Goal: Information Seeking & Learning: Learn about a topic

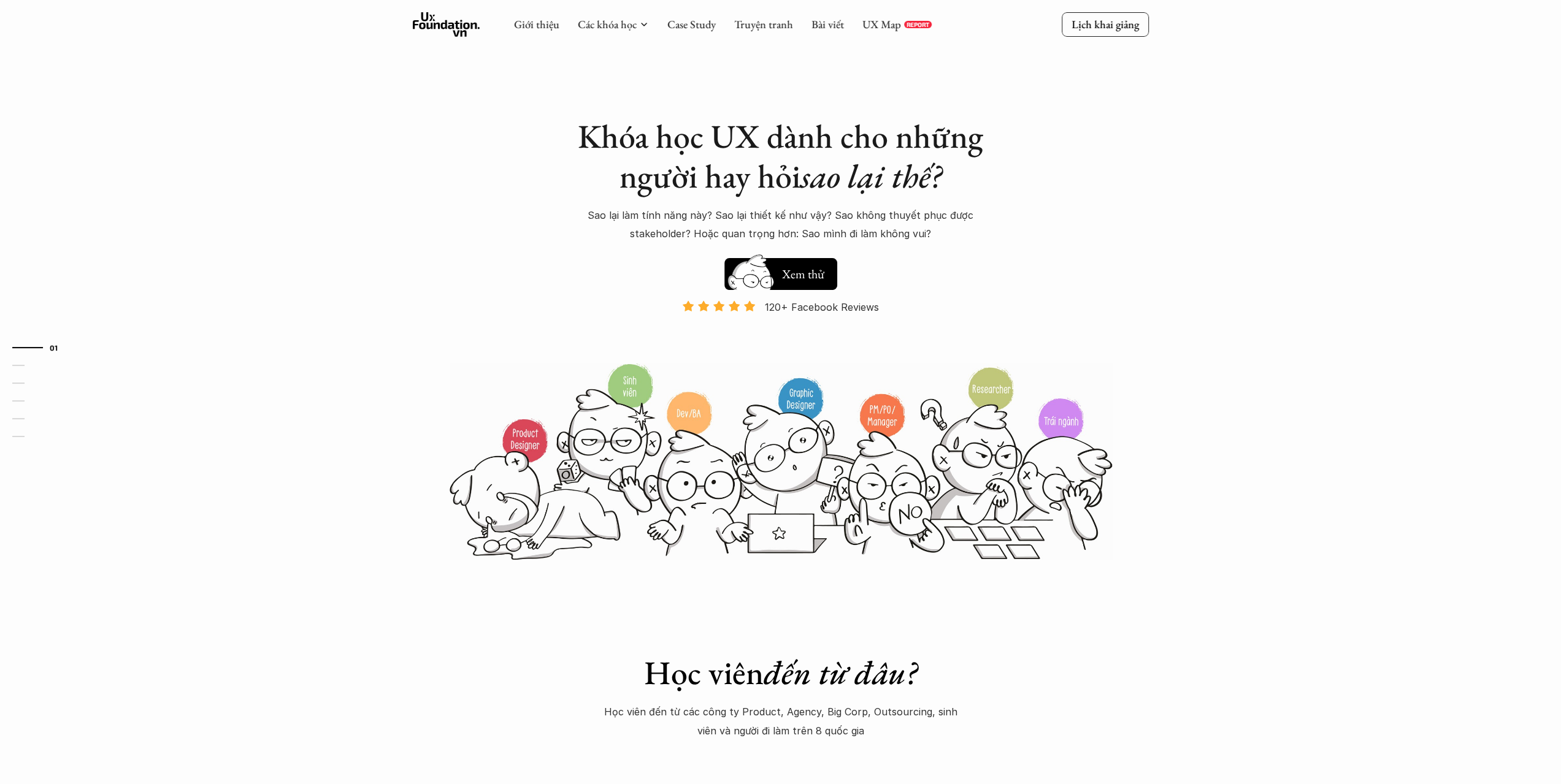
drag, startPoint x: 876, startPoint y: 29, endPoint x: 719, endPoint y: 55, distance: 159.1
click at [746, 74] on div "Khóa học UX dành cho những người hay hỏi sao lại thế? Sao lại làm tính năng này…" at bounding box center [781, 280] width 736 height 561
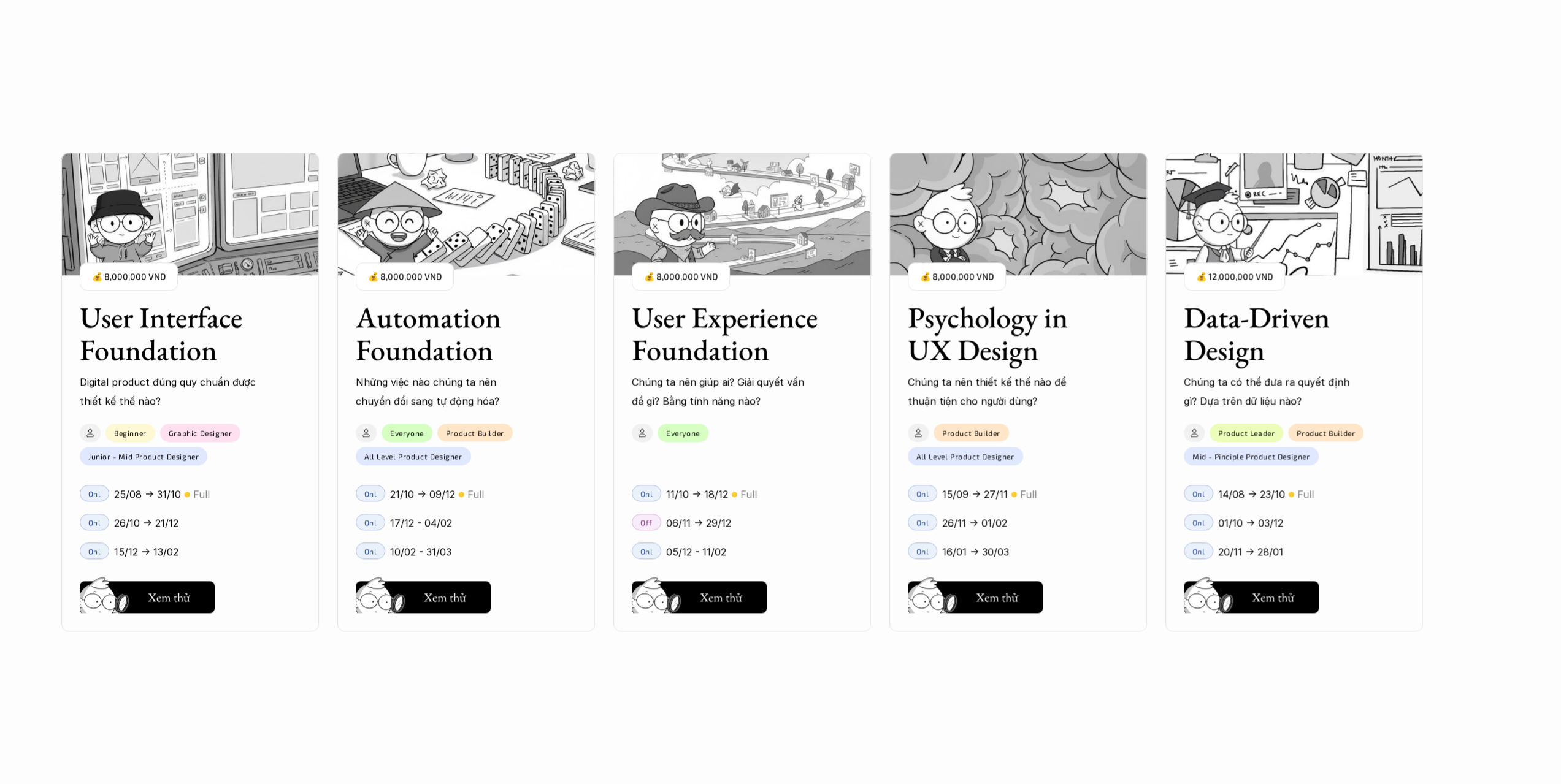
scroll to position [1165, 0]
click at [440, 322] on h3 "Automation Foundation" at bounding box center [450, 333] width 190 height 65
click at [443, 594] on h5 "Xem thử" at bounding box center [445, 600] width 42 height 17
drag, startPoint x: 1517, startPoint y: 327, endPoint x: 1508, endPoint y: 328, distance: 9.1
click at [1510, 328] on div "User Interface Foundation Digital product đúng quy chuẩn được thiết kế thế nào?…" at bounding box center [780, 392] width 1561 height 784
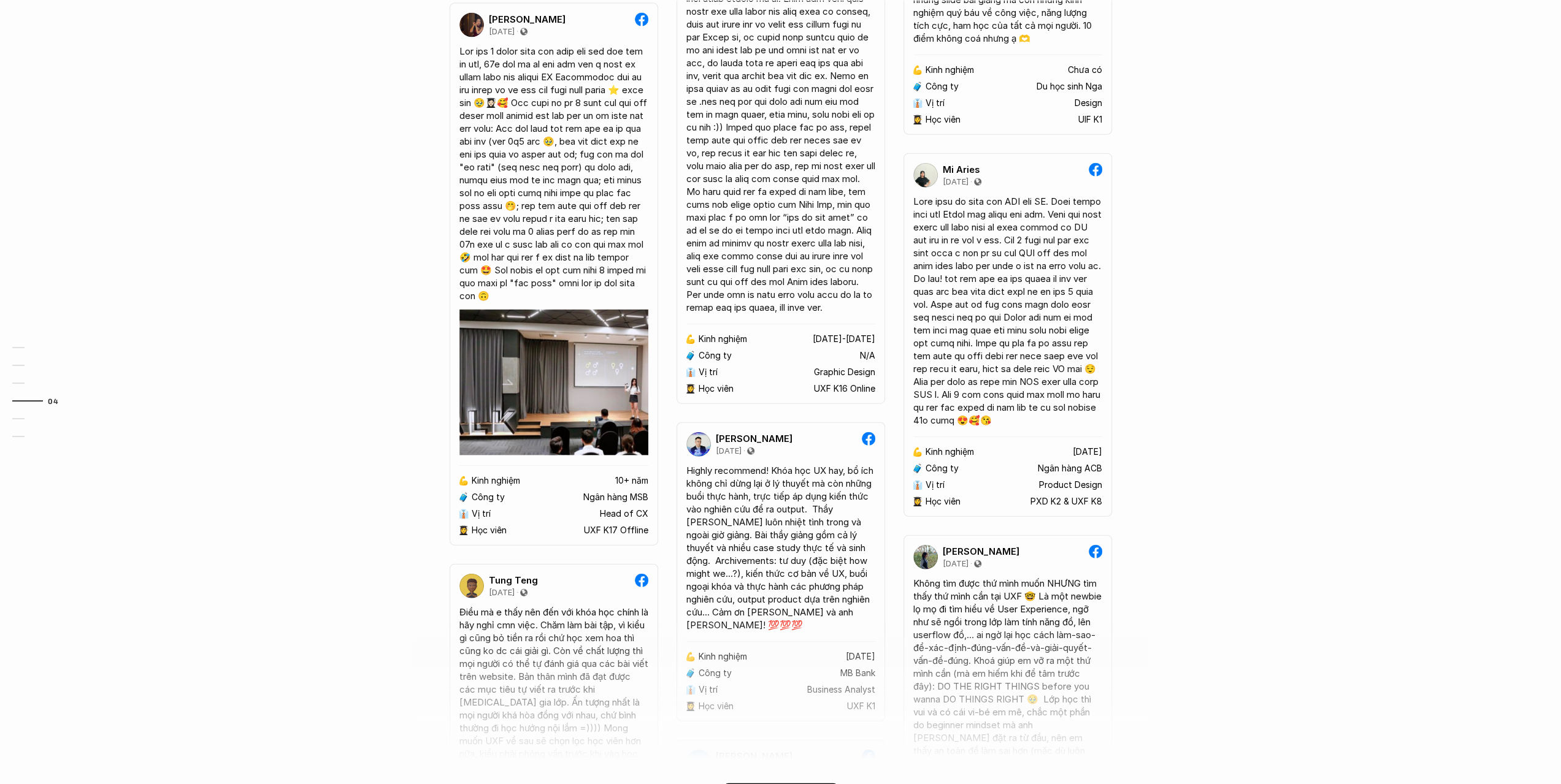
scroll to position [2943, 0]
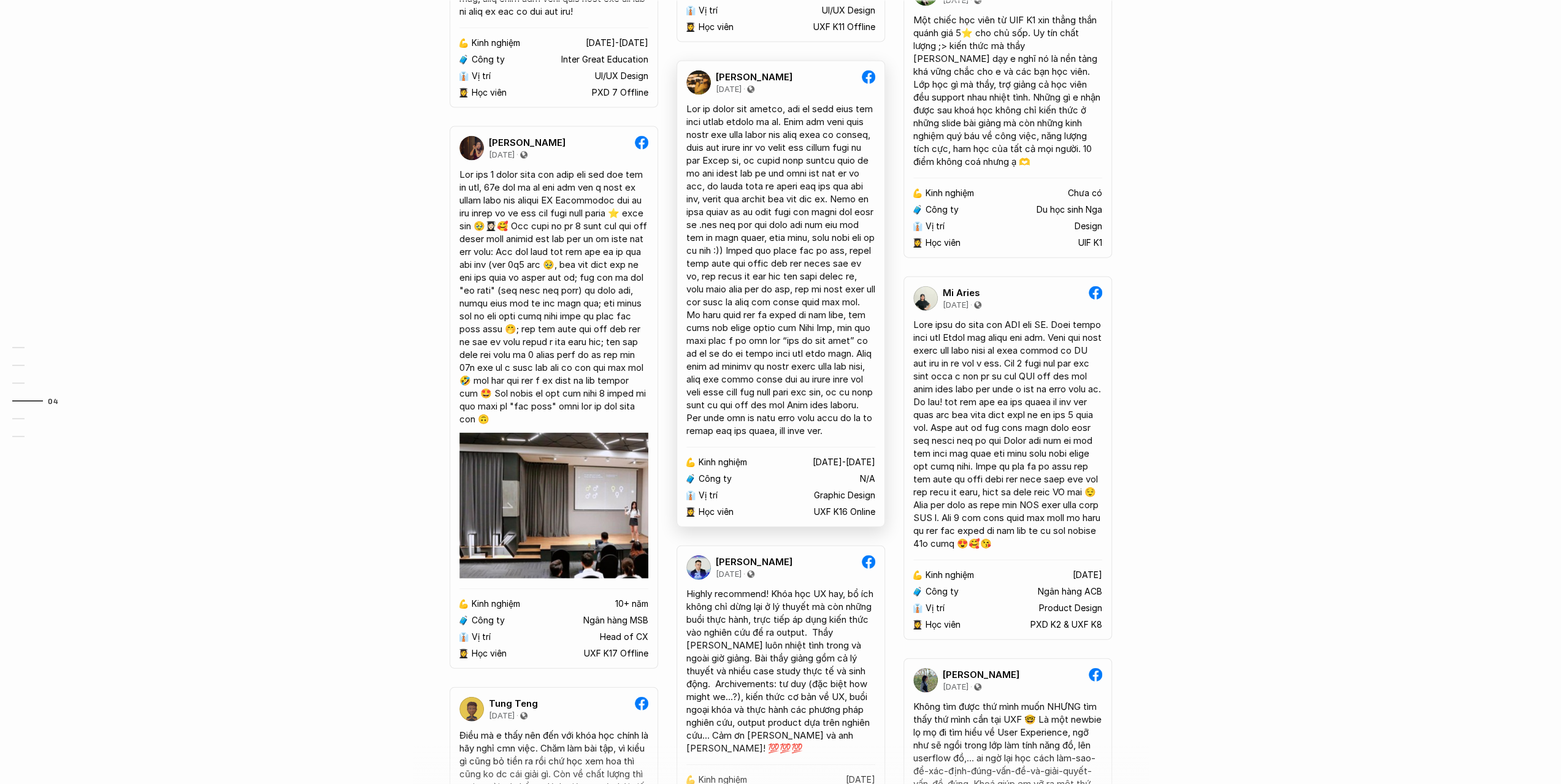
scroll to position [3004, 0]
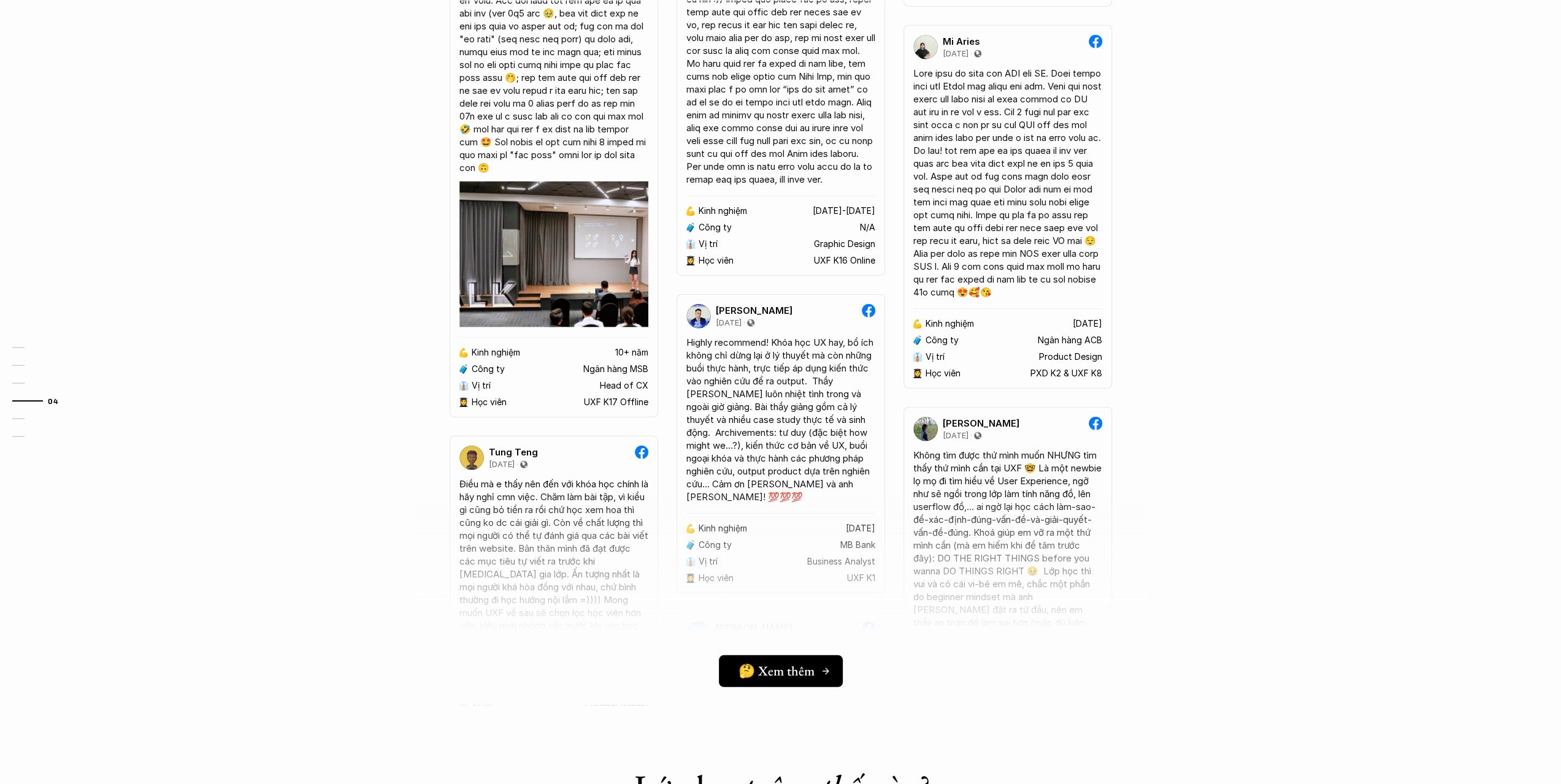
click at [756, 676] on h5 "🤔 Xem thêm" at bounding box center [777, 671] width 76 height 16
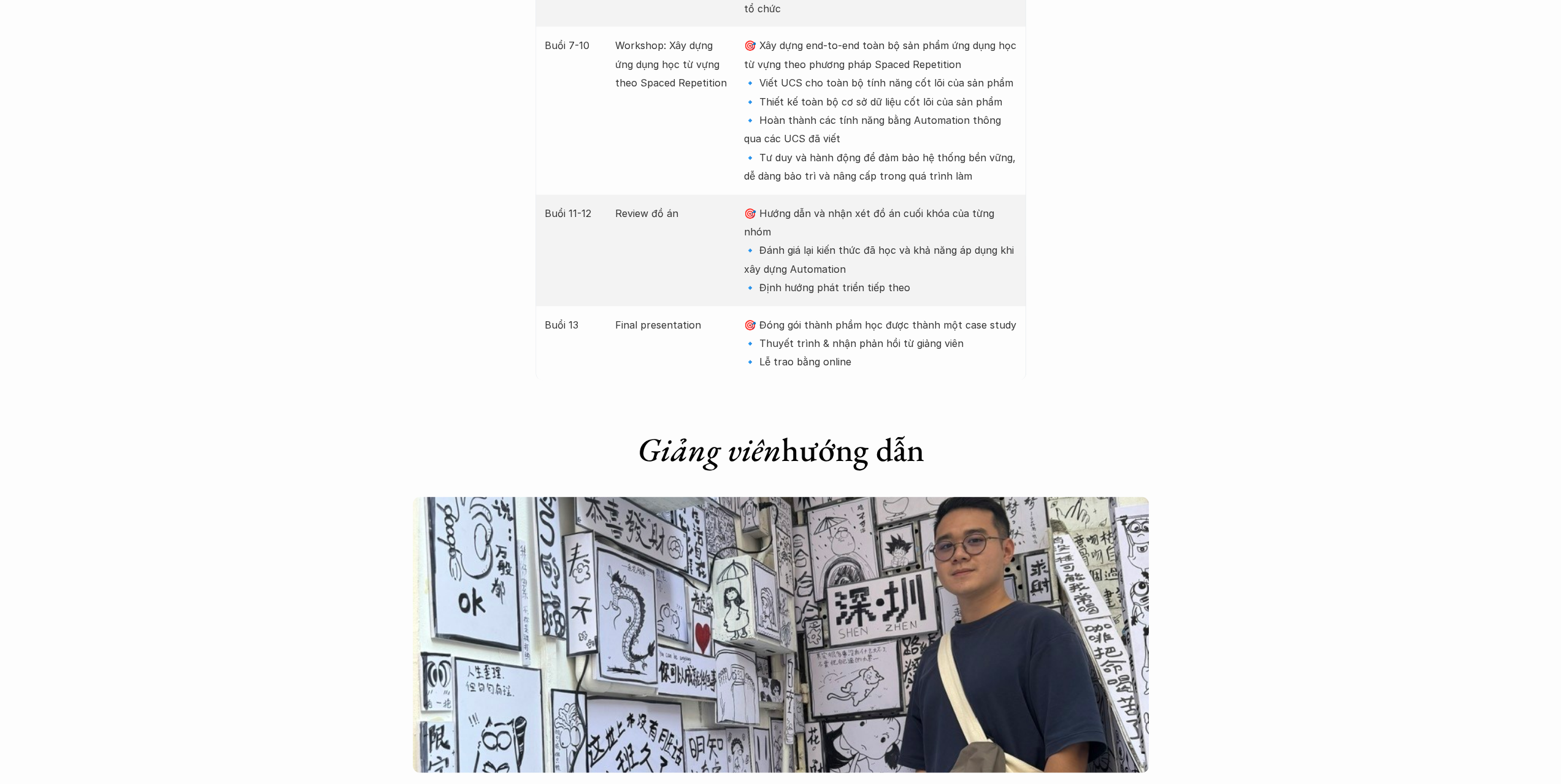
scroll to position [2575, 0]
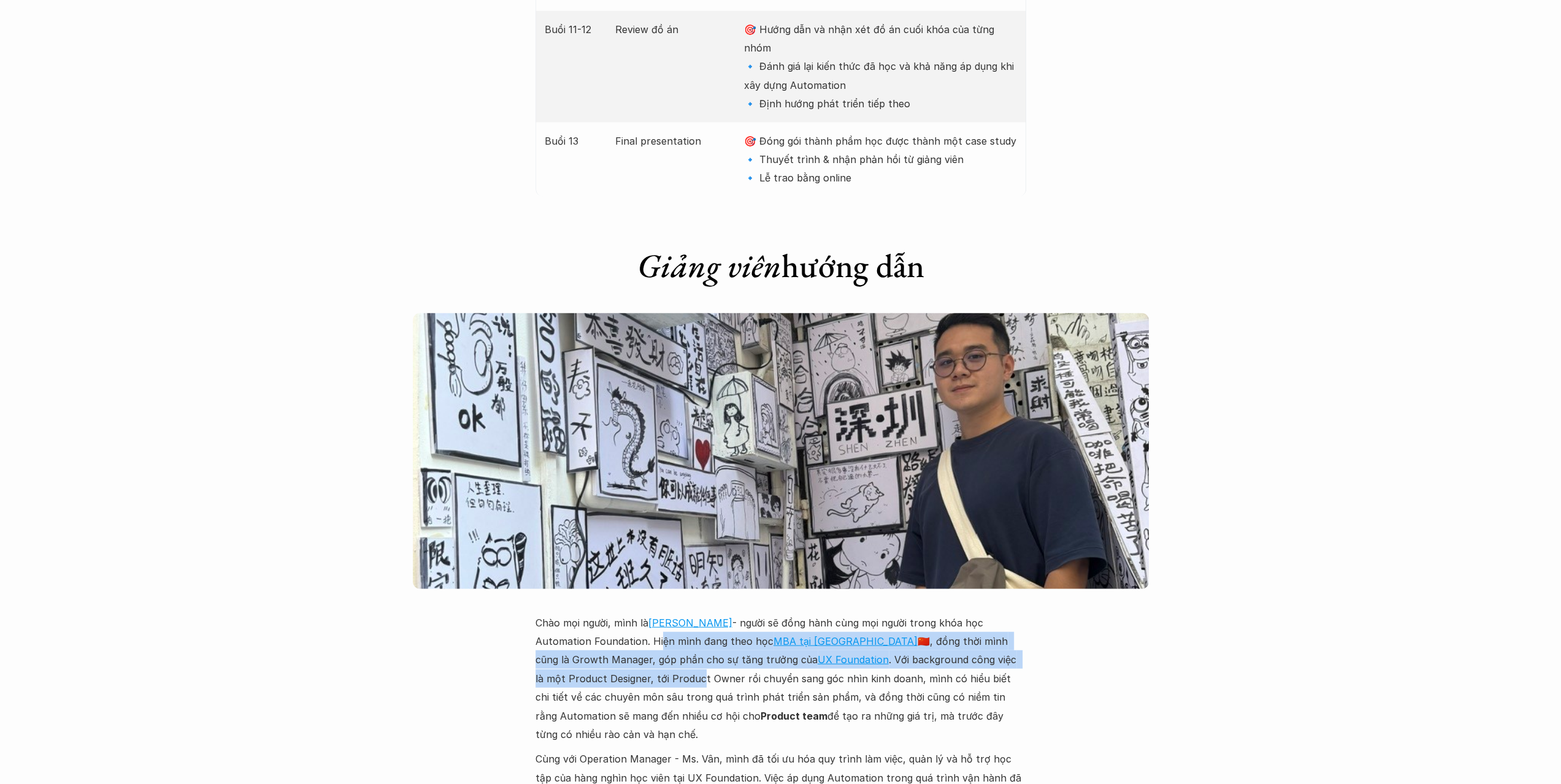
drag, startPoint x: 593, startPoint y: 546, endPoint x: 1010, endPoint y: 562, distance: 417.3
click at [1010, 614] on p "Chào mọi người, mình là [PERSON_NAME] - người sẽ đồng hành cùng mọi người trong…" at bounding box center [780, 679] width 490 height 130
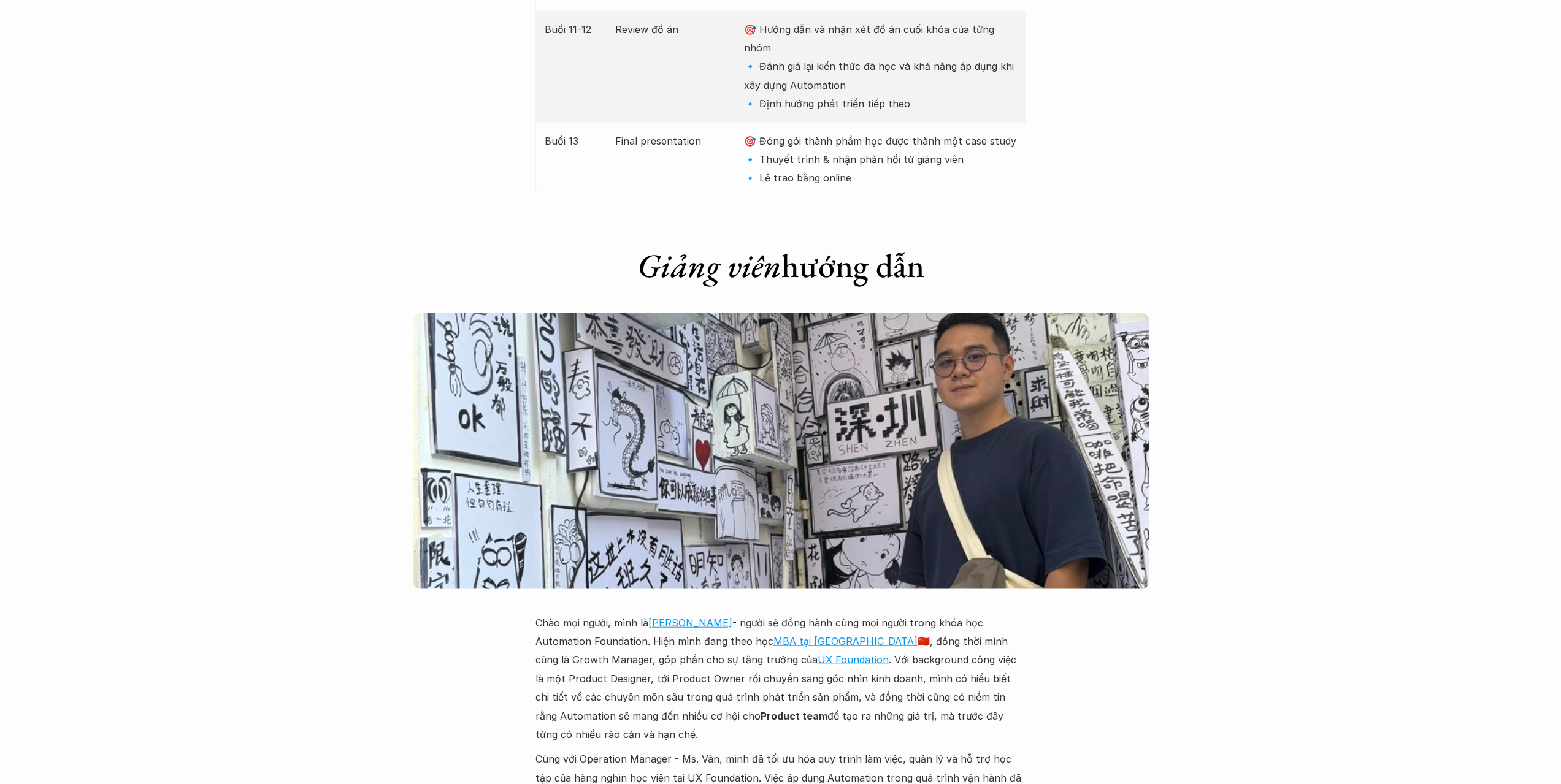
click at [984, 614] on p "Chào mọi người, mình là [PERSON_NAME] - người sẽ đồng hành cùng mọi người trong…" at bounding box center [780, 679] width 490 height 130
drag, startPoint x: 554, startPoint y: 583, endPoint x: 813, endPoint y: 593, distance: 259.2
click at [812, 614] on p "Chào mọi người, mình là [PERSON_NAME] - người sẽ đồng hành cùng mọi người trong…" at bounding box center [780, 679] width 490 height 130
click at [813, 614] on p "Chào mọi người, mình là Hoàng Đàm Khánh - người sẽ đồng hành cùng mọi người tro…" at bounding box center [780, 679] width 490 height 130
click at [194, 454] on div "Giới thiệu Các khóa học Case Study Truyện tranh Bài viết UX Map REPORT Lịch kha…" at bounding box center [780, 195] width 1561 height 5540
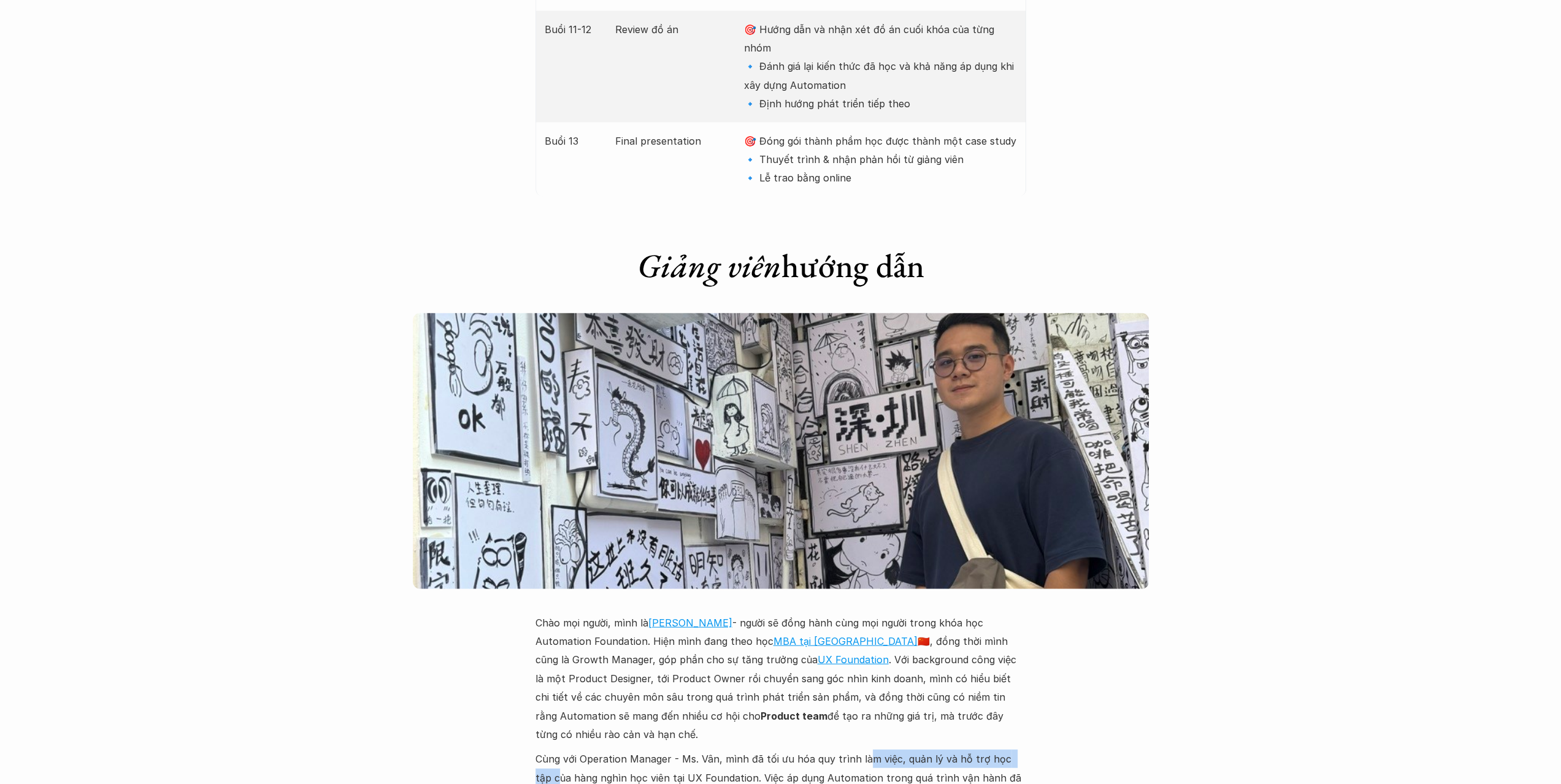
drag, startPoint x: 970, startPoint y: 655, endPoint x: 986, endPoint y: 656, distance: 16.0
click at [985, 750] on p "Cùng với Operation Manager - Ms. Vân, mình đã tối ưu hóa quy trình làm việc, qu…" at bounding box center [780, 787] width 490 height 75
click at [986, 750] on p "Cùng với Operation Manager - Ms. Vân, mình đã tối ưu hóa quy trình làm việc, qu…" at bounding box center [780, 787] width 490 height 75
click at [186, 532] on div "Giới thiệu Các khóa học Case Study Truyện tranh Bài viết UX Map REPORT Lịch kha…" at bounding box center [780, 195] width 1561 height 5540
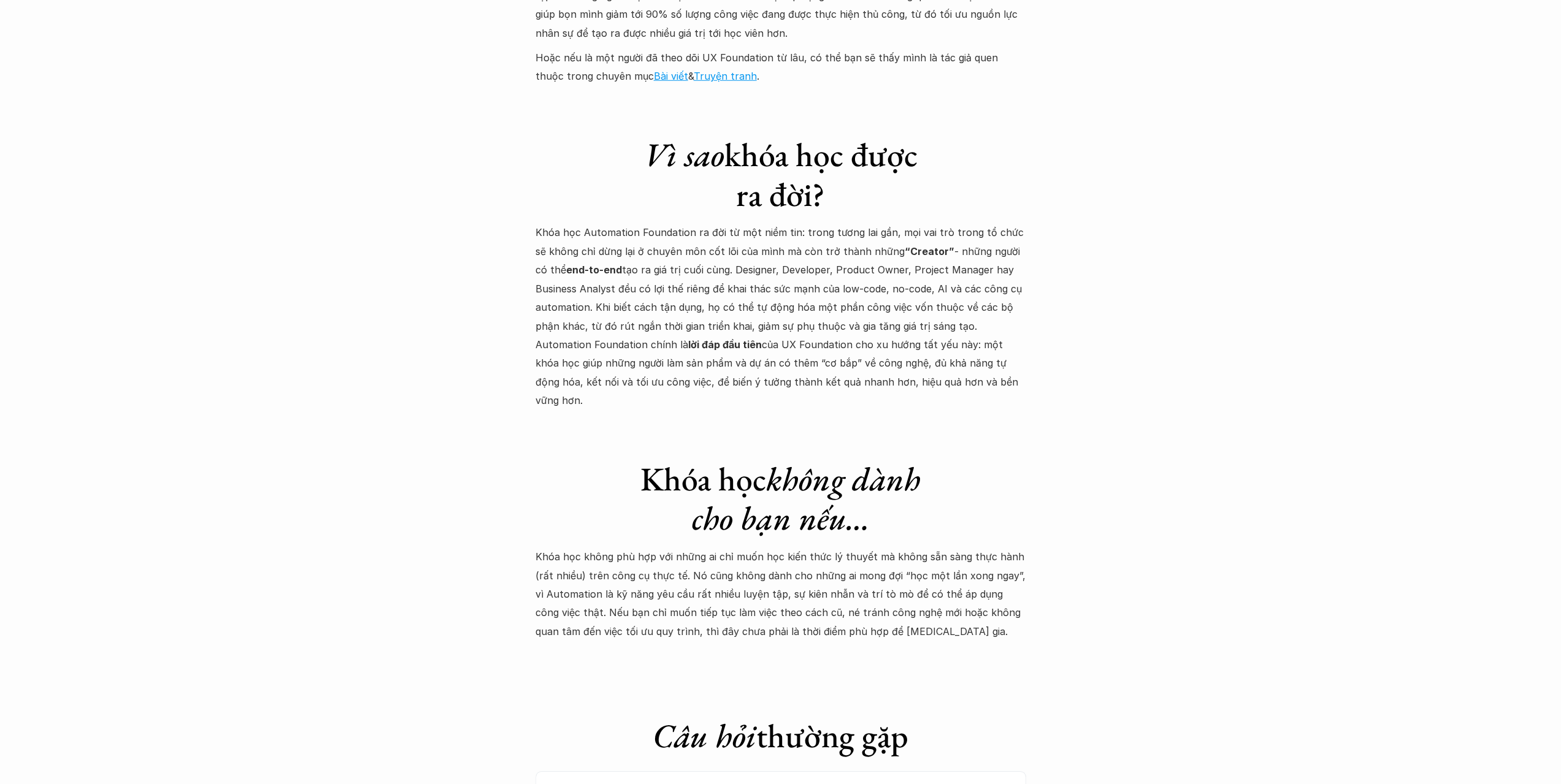
scroll to position [3495, 0]
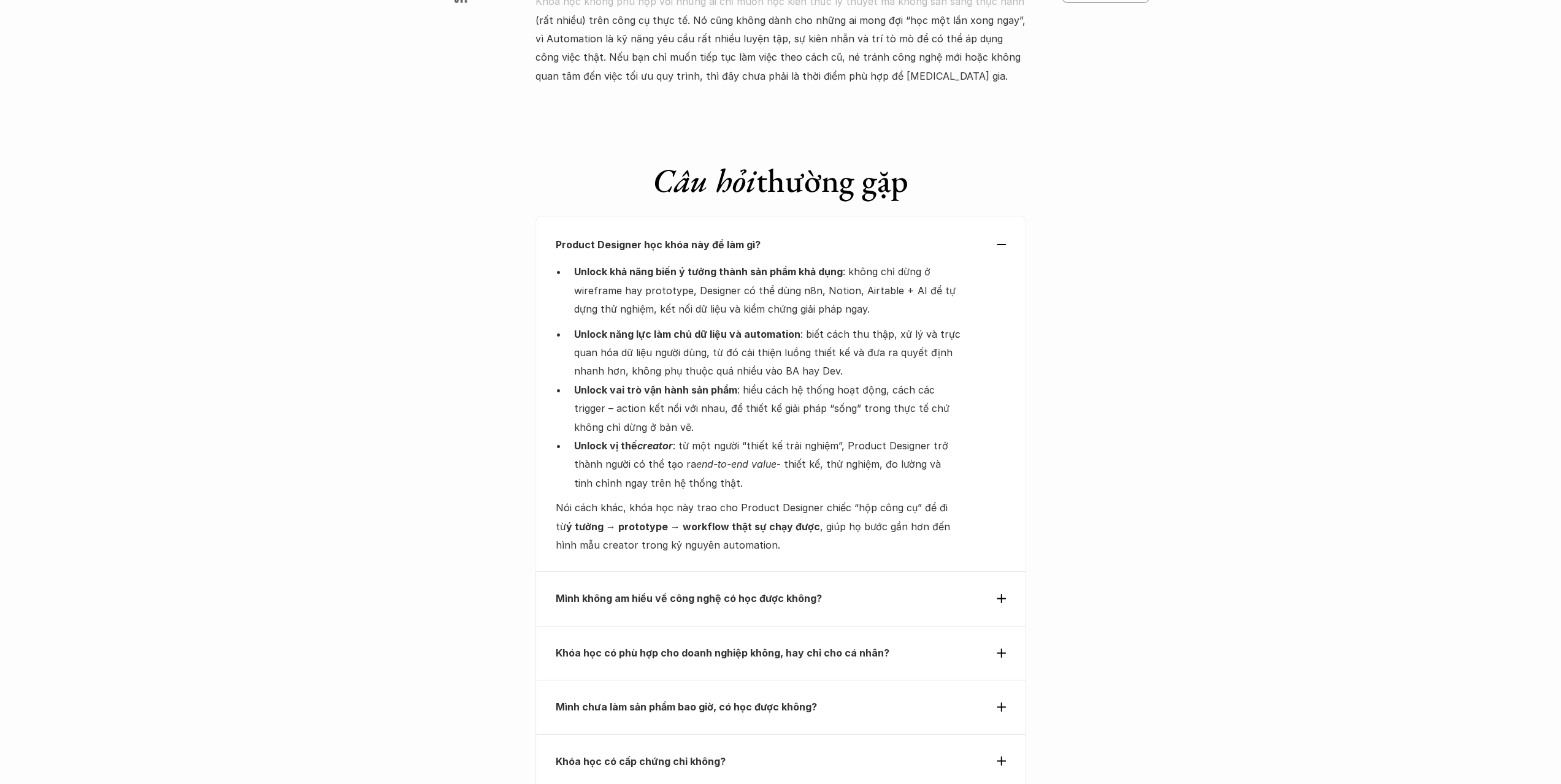
scroll to position [4047, 0]
